Goal: Task Accomplishment & Management: Manage account settings

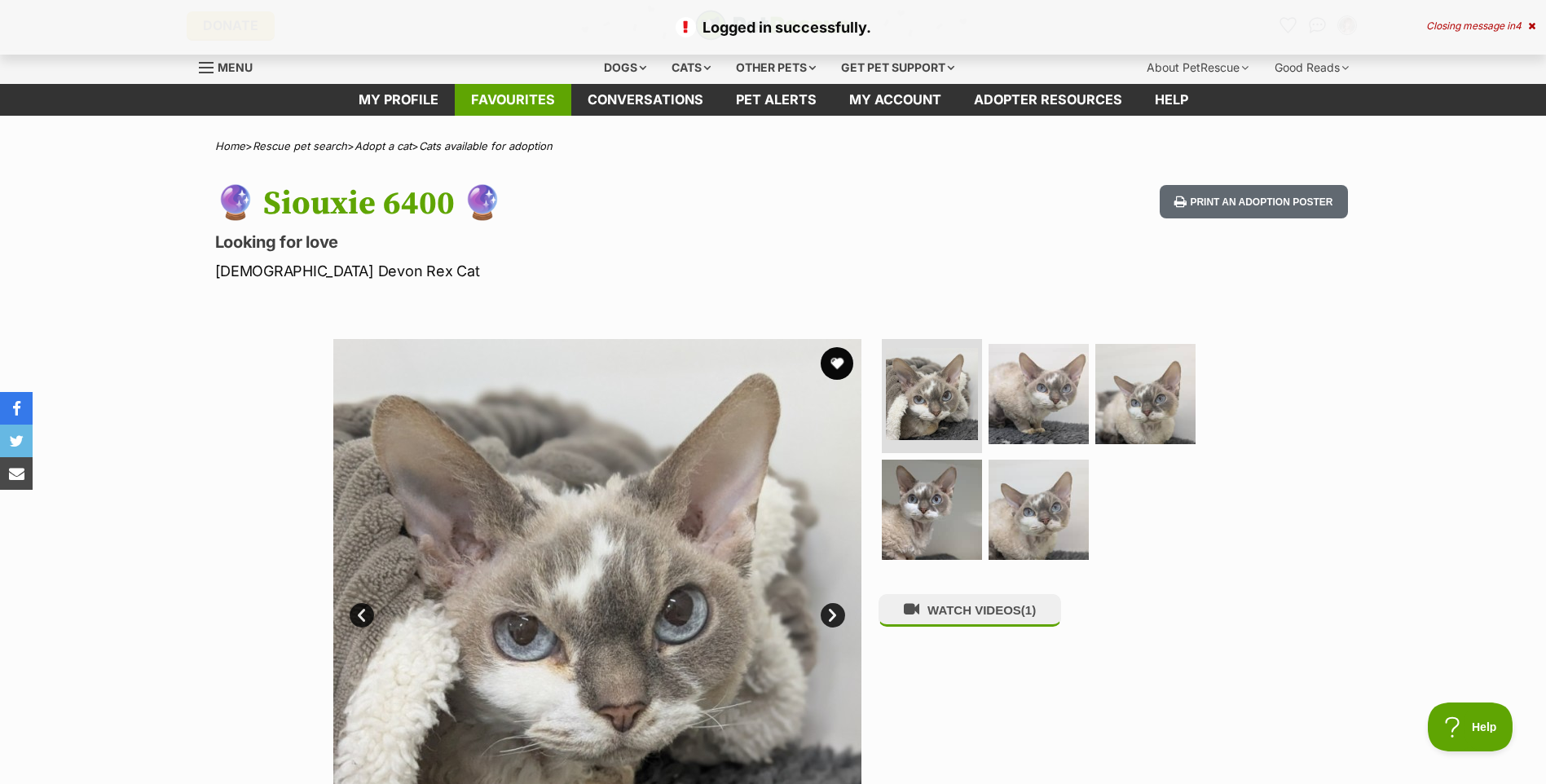
click at [501, 99] on link "Favourites" at bounding box center [513, 99] width 116 height 32
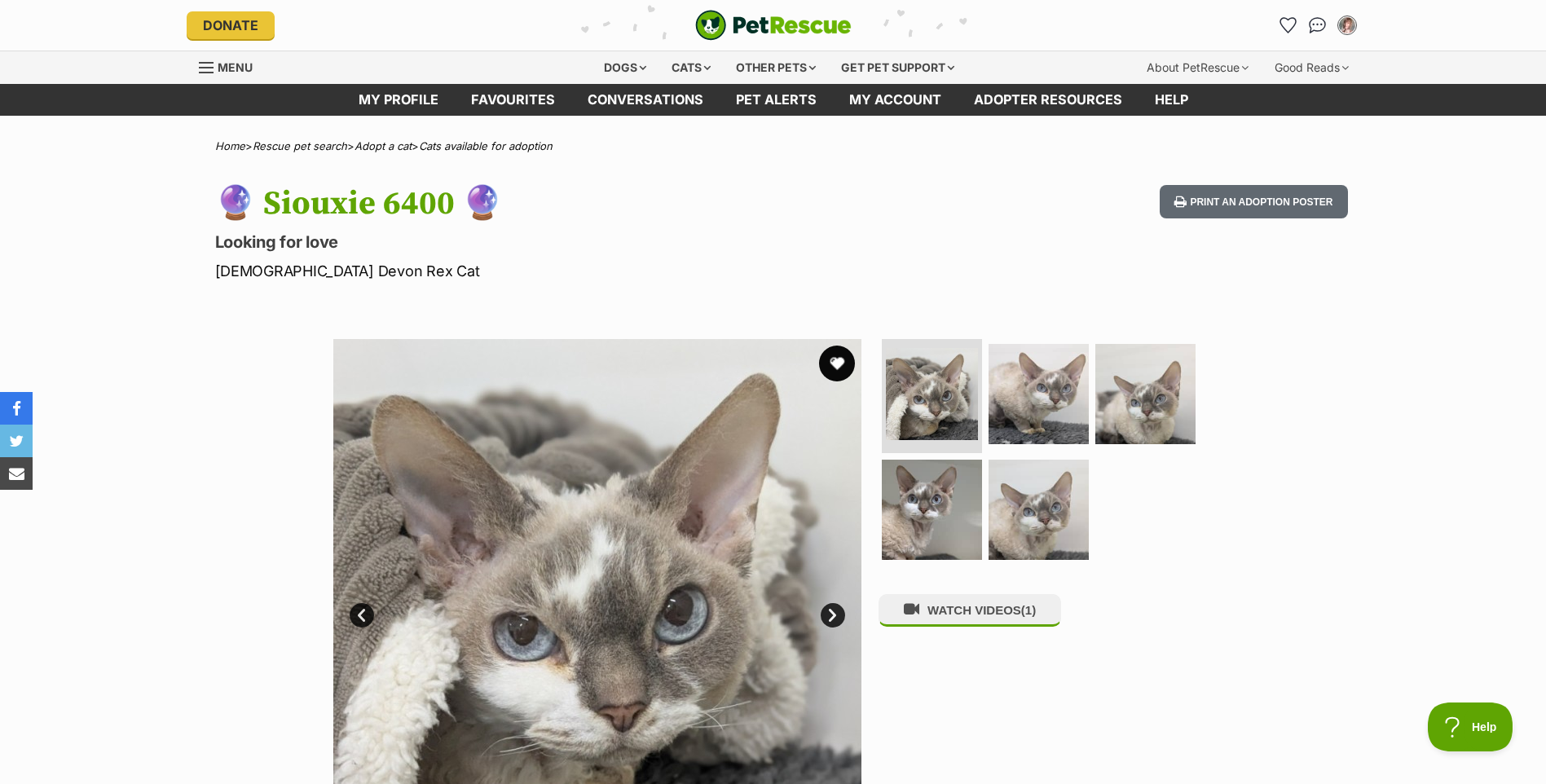
click at [841, 361] on button "favourite" at bounding box center [836, 363] width 36 height 36
click at [938, 417] on img at bounding box center [931, 393] width 97 height 97
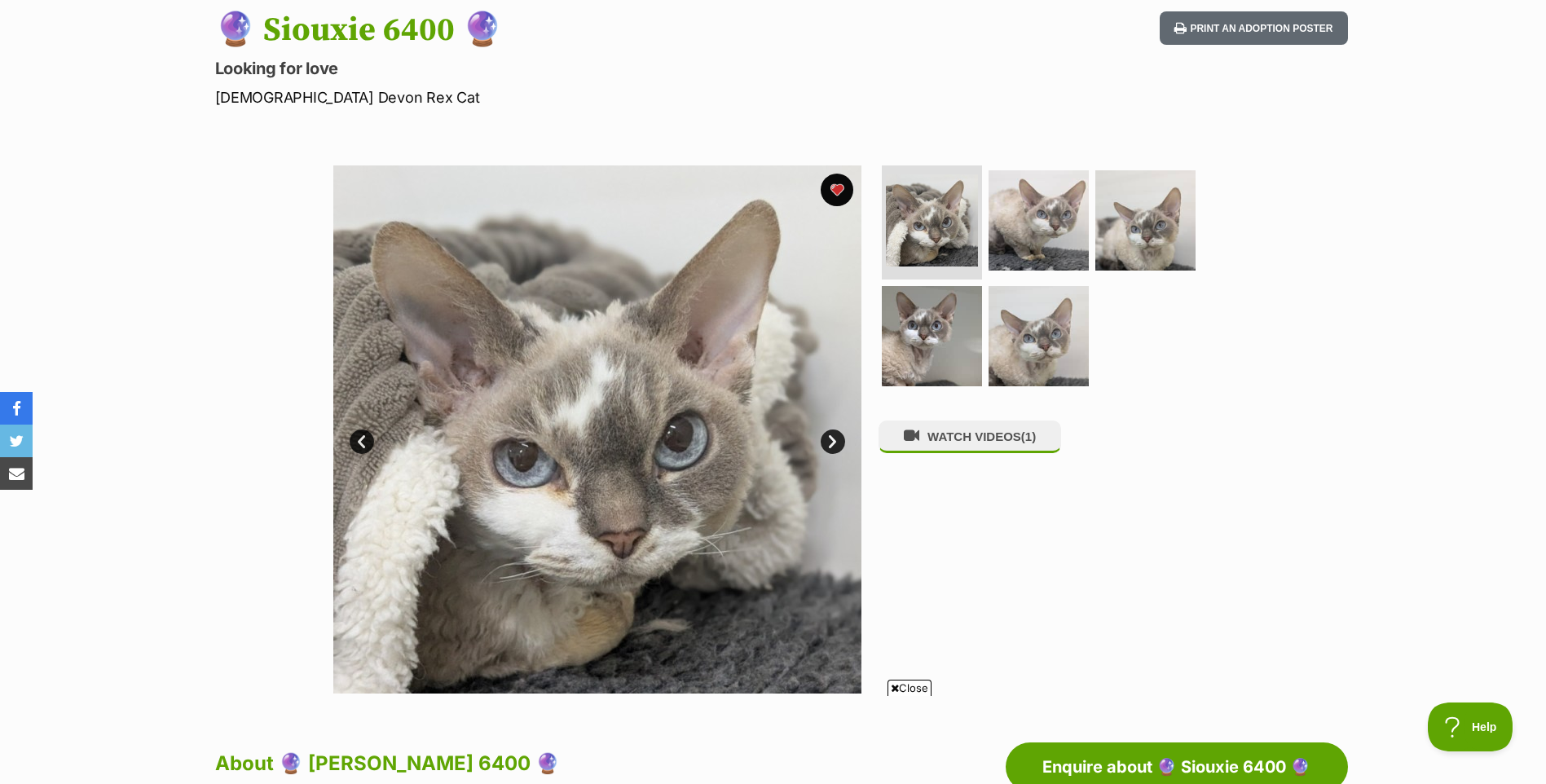
scroll to position [228, 0]
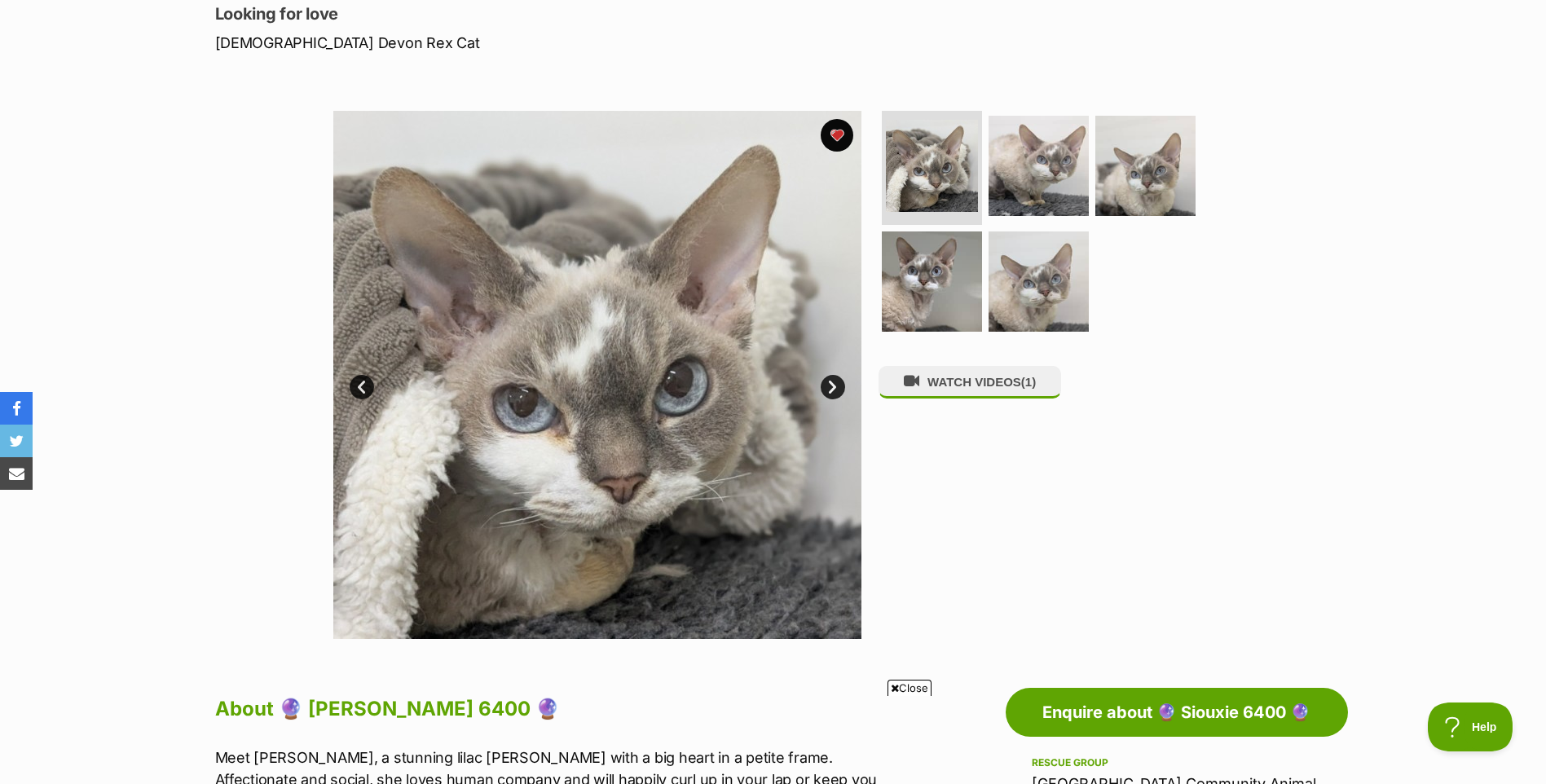
click at [835, 387] on link "Next" at bounding box center [832, 387] width 24 height 24
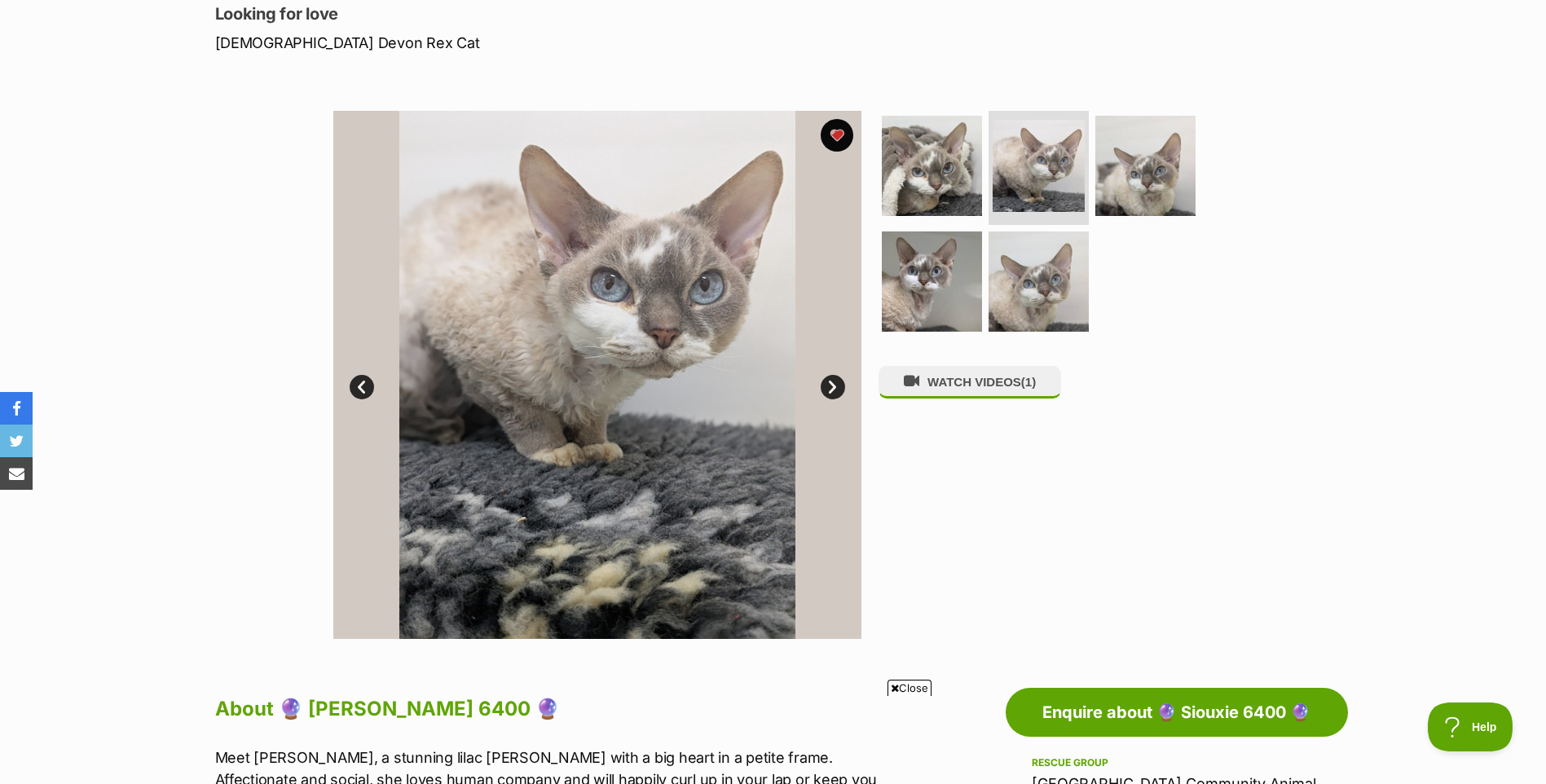
click at [835, 387] on link "Next" at bounding box center [832, 387] width 24 height 24
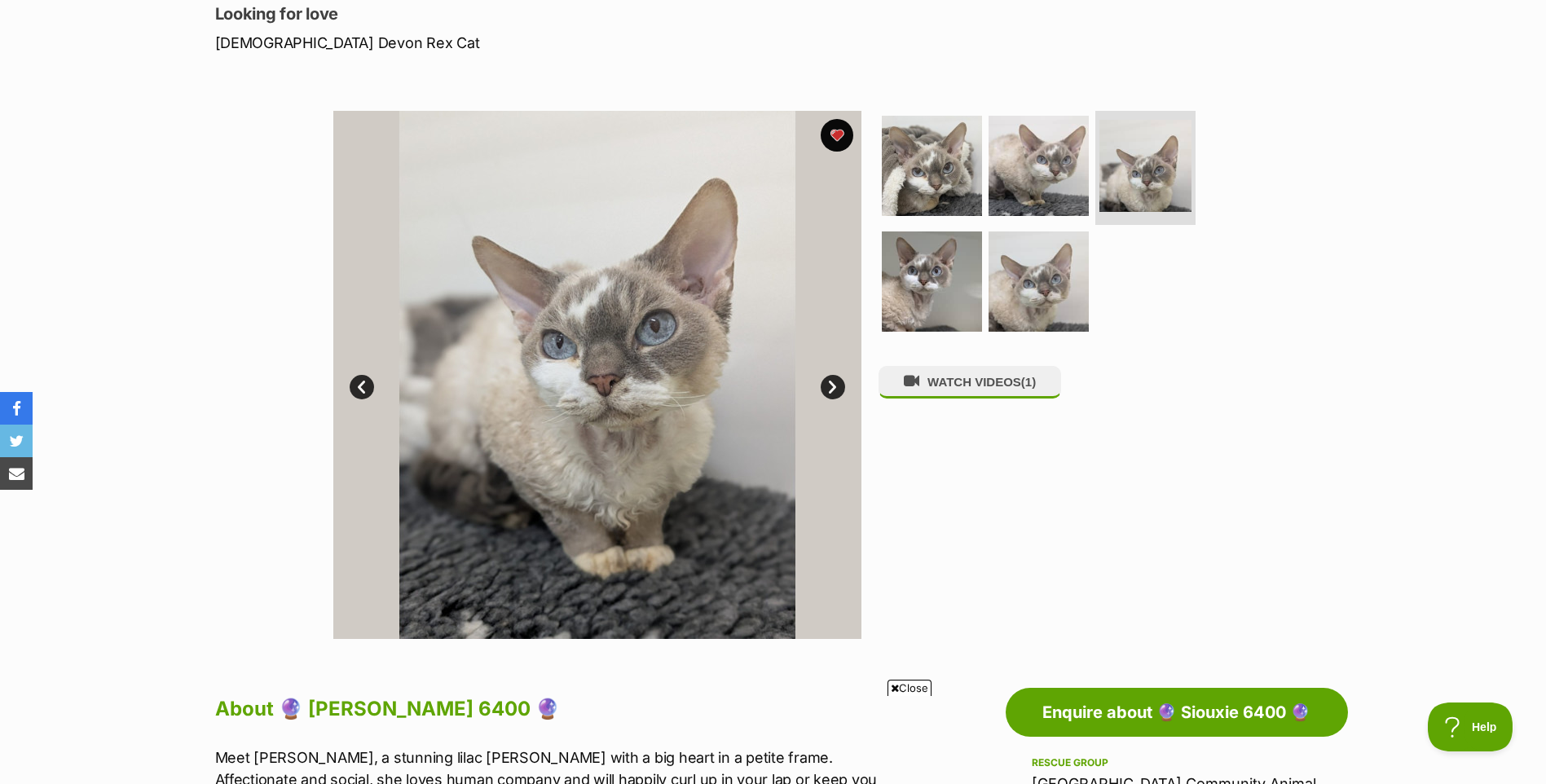
click at [835, 387] on link "Next" at bounding box center [832, 387] width 24 height 24
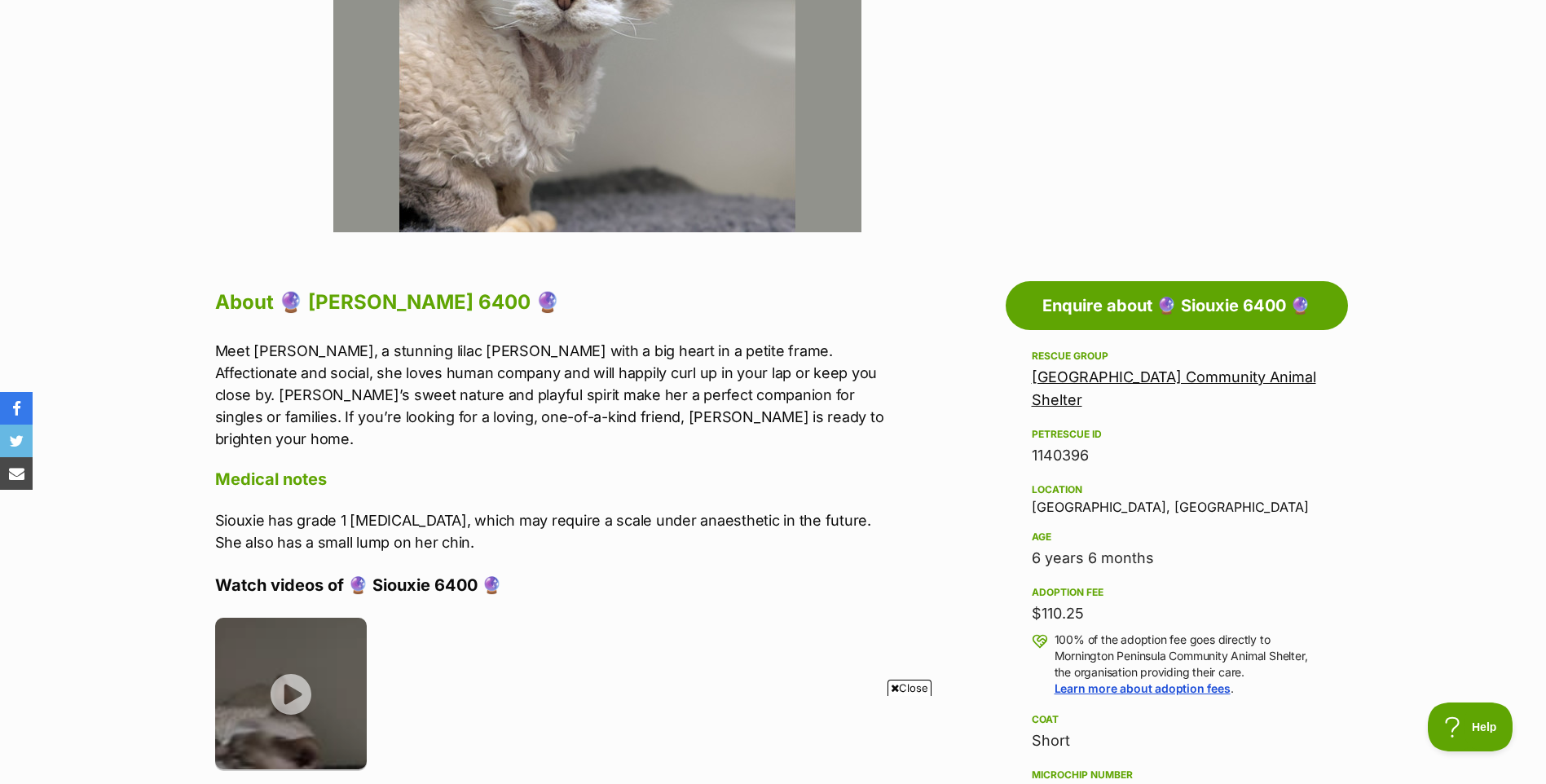
scroll to position [795, 0]
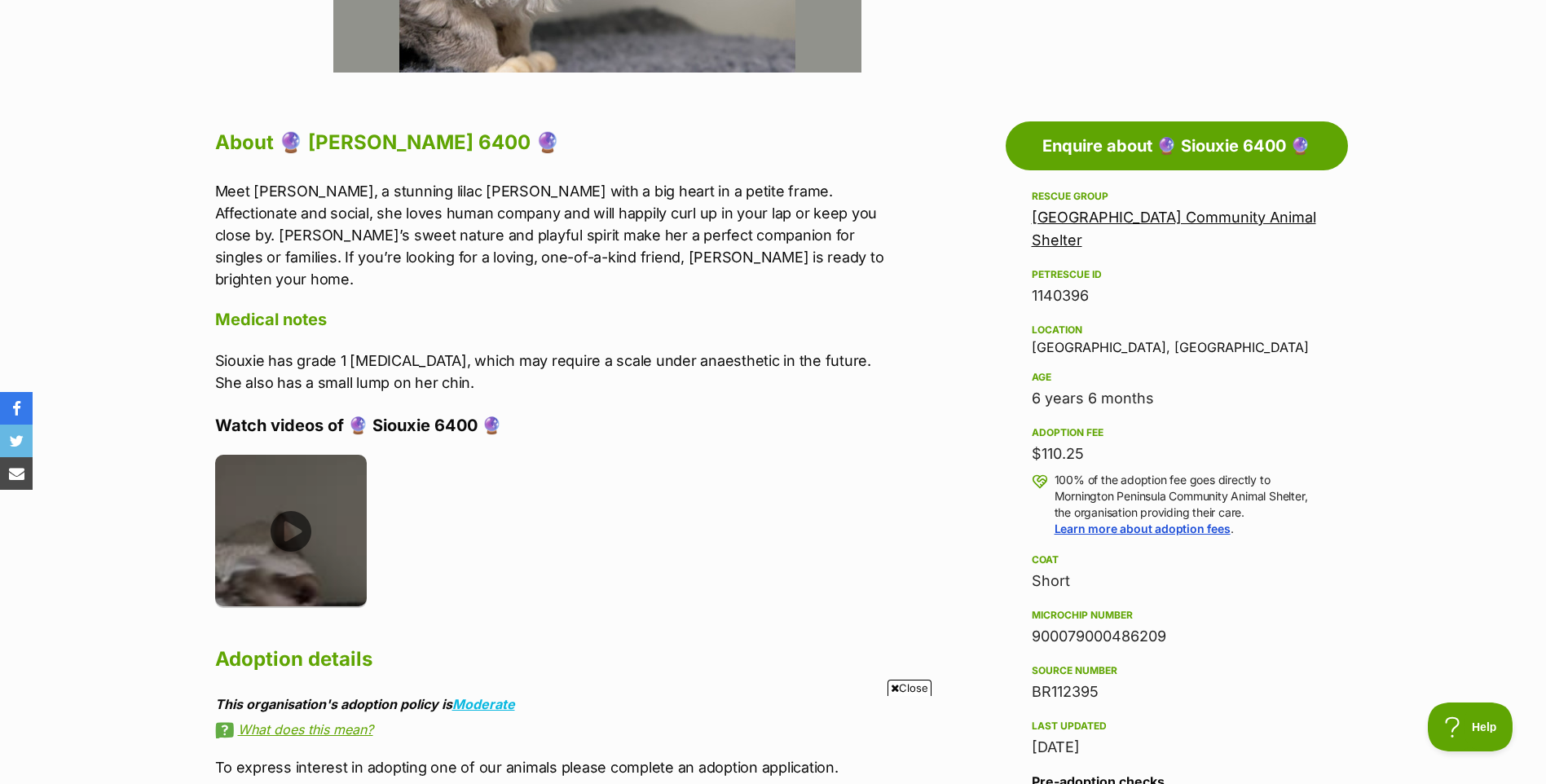
click at [295, 515] on img at bounding box center [291, 531] width 152 height 152
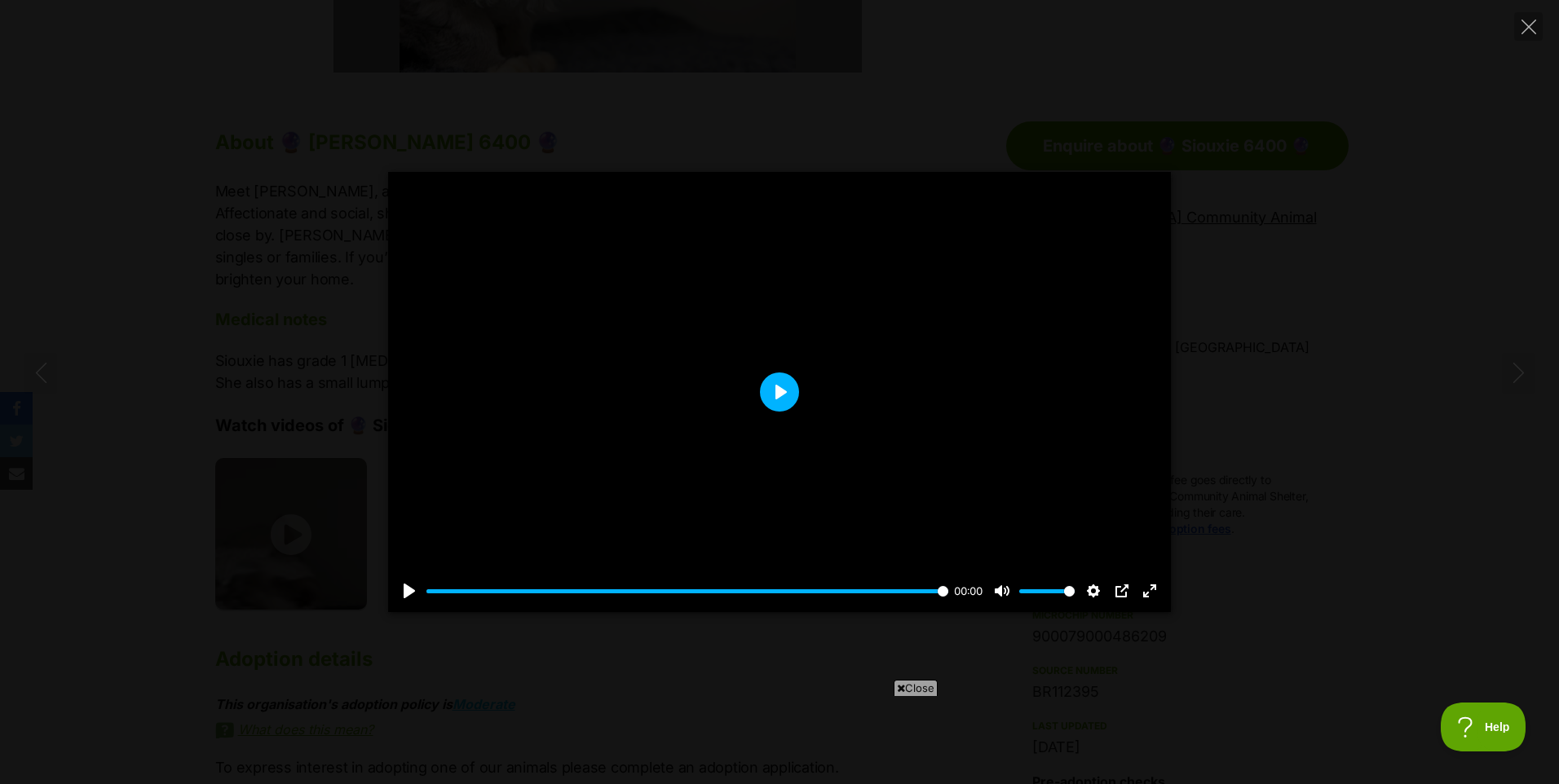
click at [782, 393] on button "Play" at bounding box center [780, 392] width 39 height 39
click at [774, 391] on button "Play" at bounding box center [780, 392] width 39 height 39
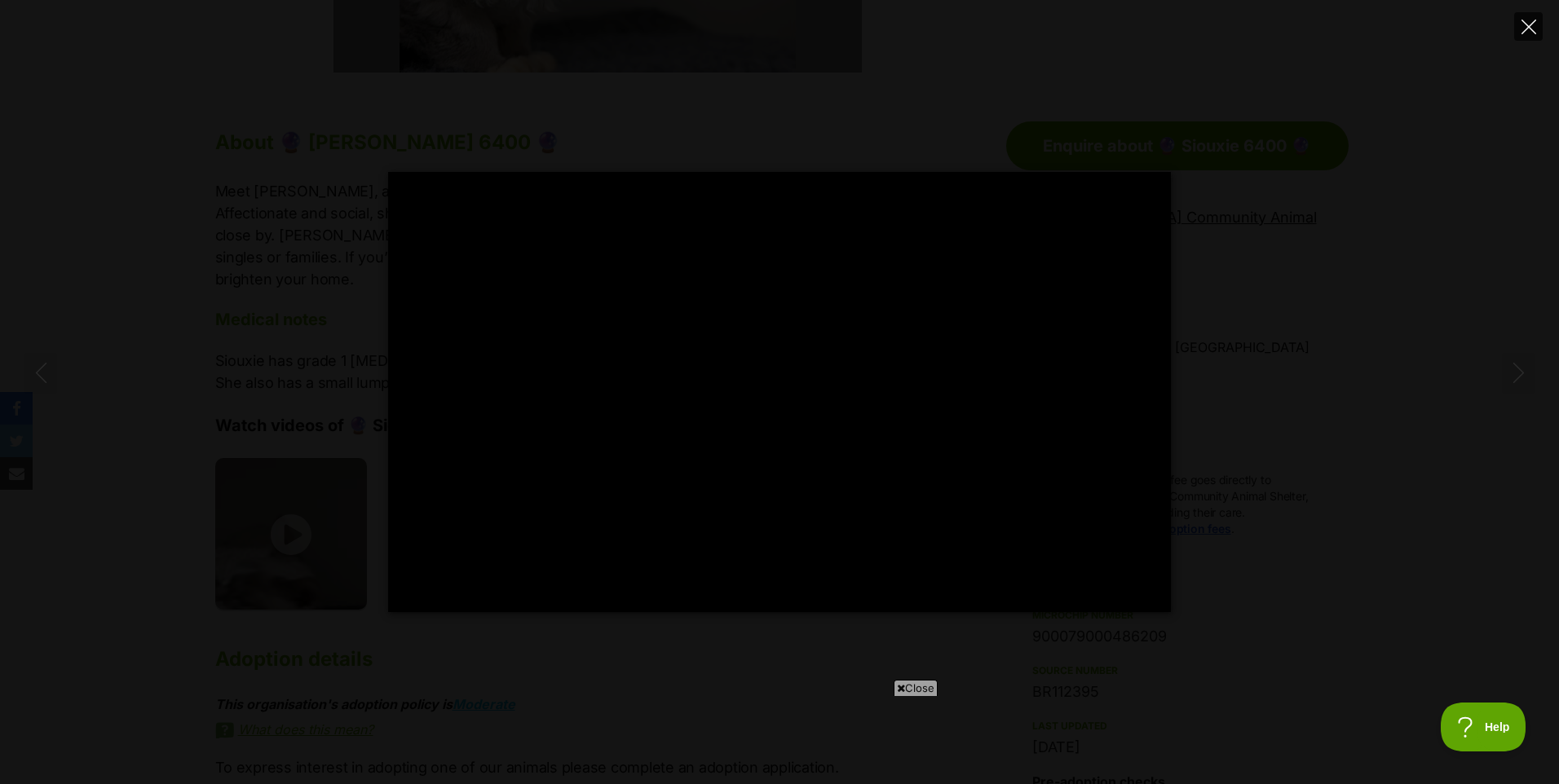
click at [1526, 33] on icon "Close" at bounding box center [1528, 26] width 14 height 14
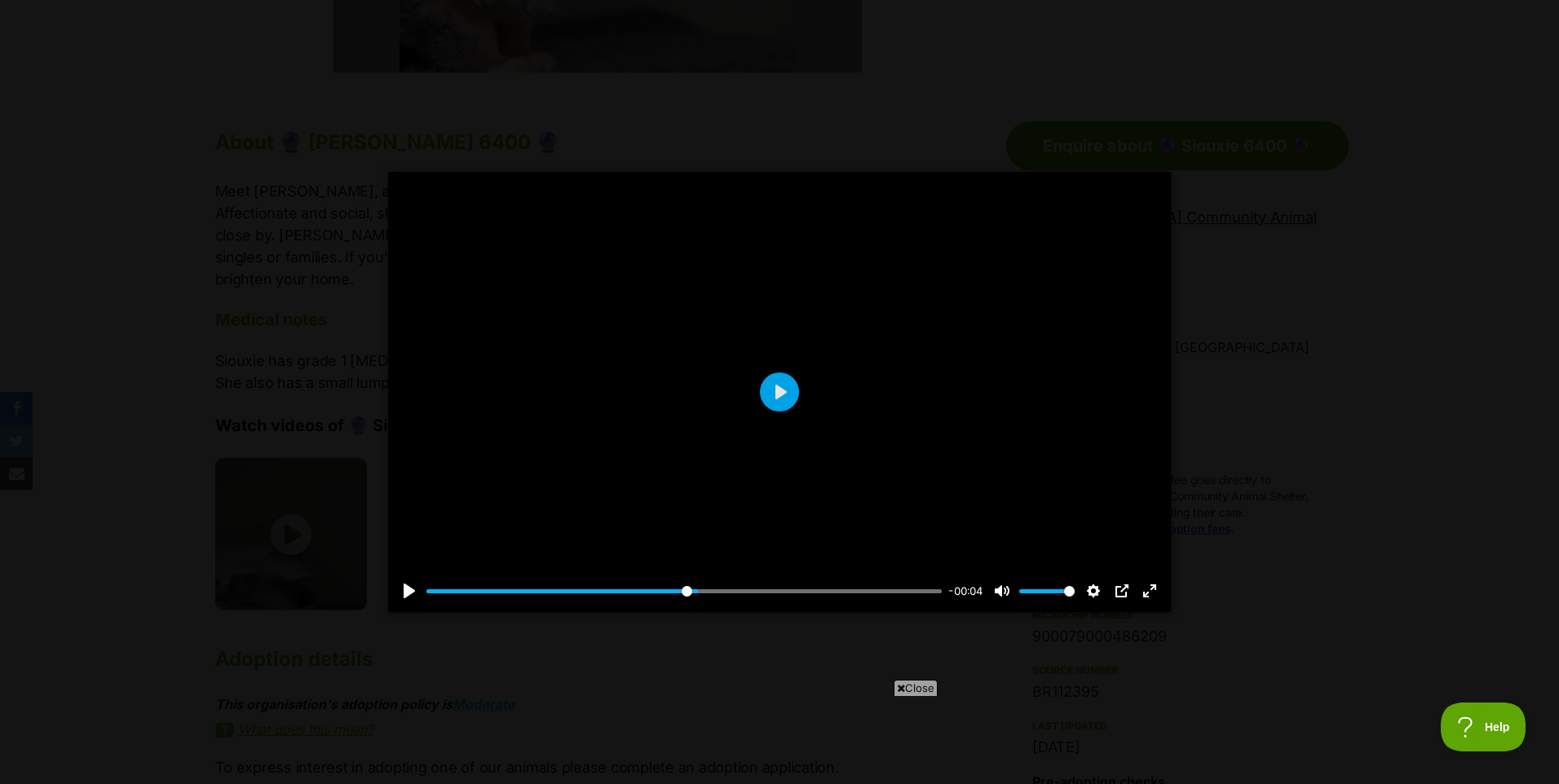
type input "52.64"
